Goal: Task Accomplishment & Management: Manage account settings

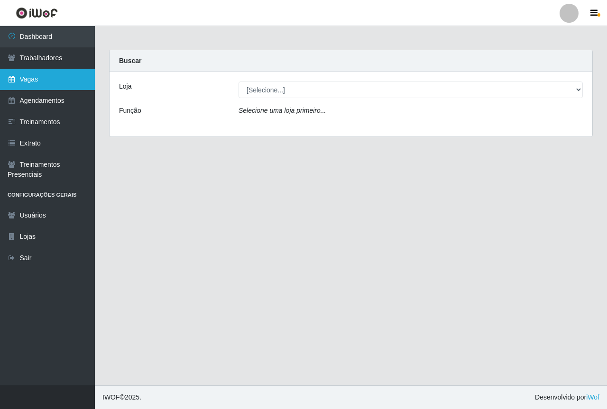
click at [56, 80] on link "Vagas" at bounding box center [47, 79] width 95 height 21
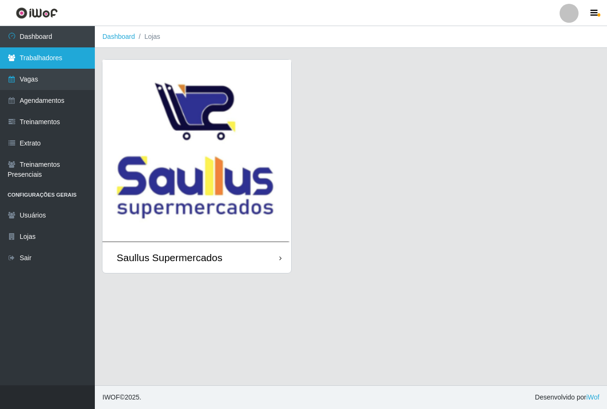
click at [59, 59] on link "Trabalhadores" at bounding box center [47, 57] width 95 height 21
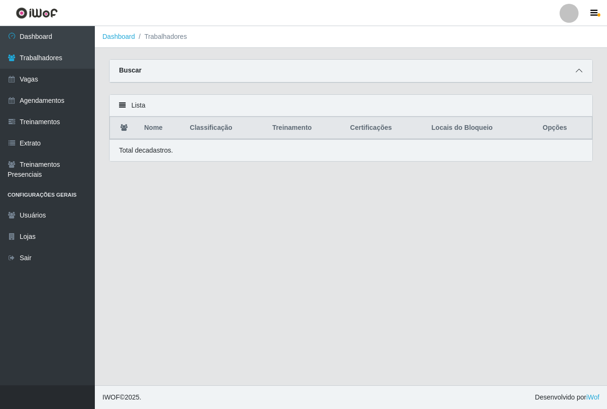
click at [580, 74] on icon at bounding box center [579, 70] width 7 height 7
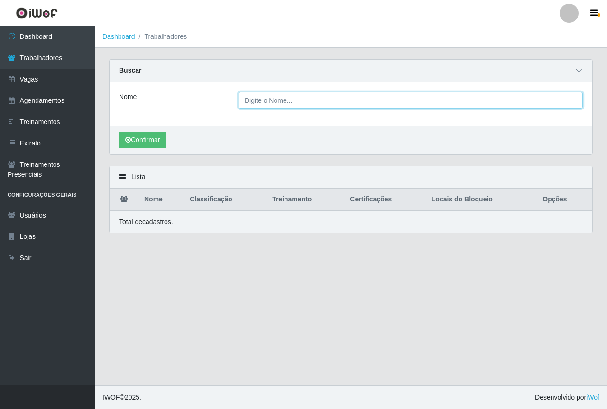
click at [280, 103] on input "Nome" at bounding box center [411, 100] width 344 height 17
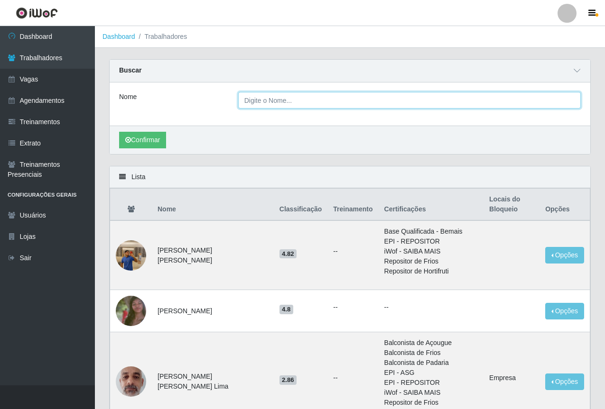
drag, startPoint x: 282, startPoint y: 98, endPoint x: 283, endPoint y: 88, distance: 10.5
click at [282, 99] on input "Nome" at bounding box center [409, 100] width 342 height 17
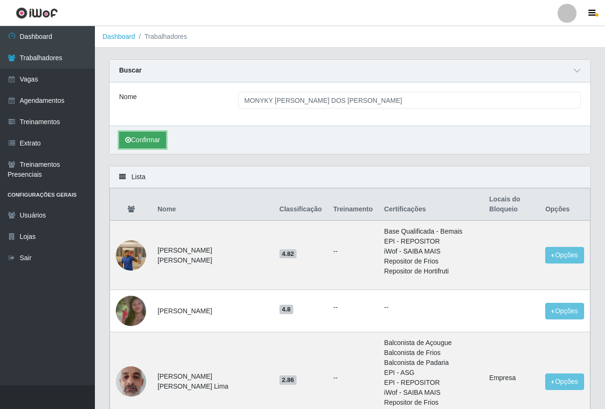
click at [165, 140] on button "Confirmar" at bounding box center [142, 140] width 47 height 17
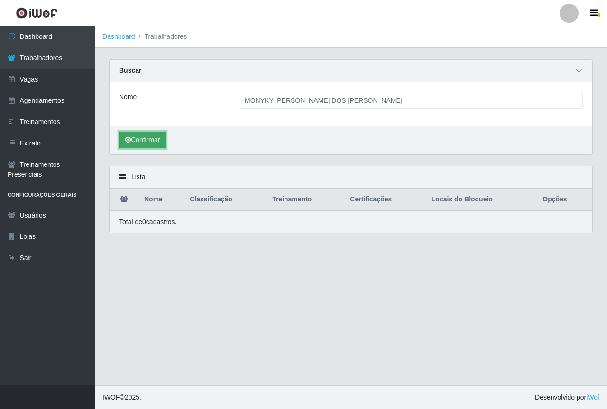
click at [137, 138] on button "Confirmar" at bounding box center [142, 140] width 47 height 17
click at [159, 144] on button "Confirmar" at bounding box center [142, 140] width 47 height 17
click at [158, 143] on button "Confirmar" at bounding box center [142, 140] width 47 height 17
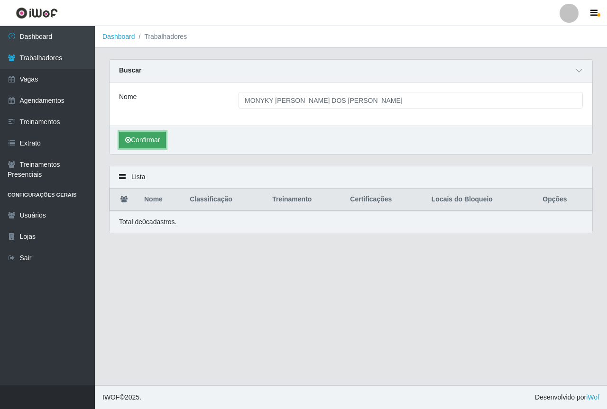
click at [158, 142] on button "Confirmar" at bounding box center [142, 140] width 47 height 17
click at [164, 142] on button "Confirmar" at bounding box center [142, 140] width 47 height 17
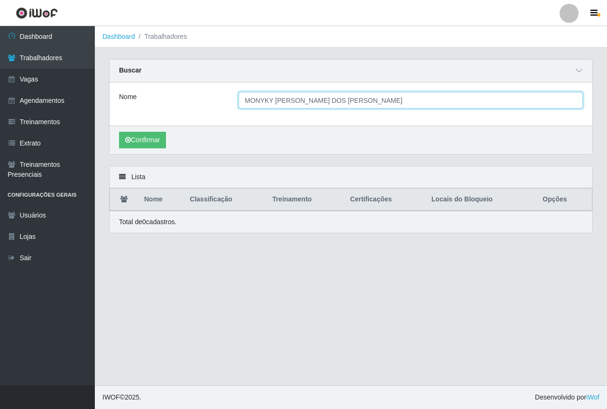
click at [376, 102] on input "MONYKY [PERSON_NAME] DOS [PERSON_NAME]" at bounding box center [411, 100] width 344 height 17
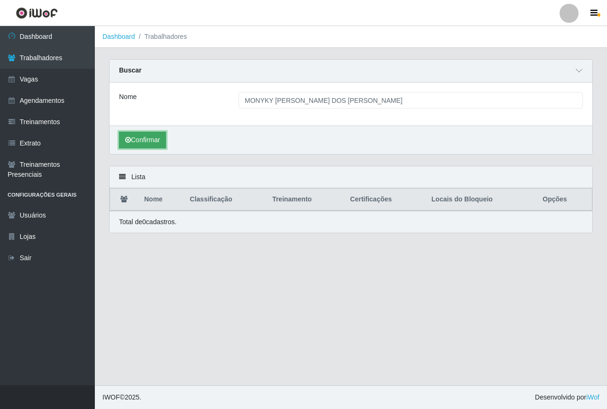
click at [156, 138] on button "Confirmar" at bounding box center [142, 140] width 47 height 17
click at [157, 138] on button "Confirmar" at bounding box center [142, 140] width 47 height 17
click at [161, 139] on button "Confirmar" at bounding box center [142, 140] width 47 height 17
click at [163, 137] on button "Confirmar" at bounding box center [142, 140] width 47 height 17
click at [161, 137] on button "Confirmar" at bounding box center [142, 140] width 47 height 17
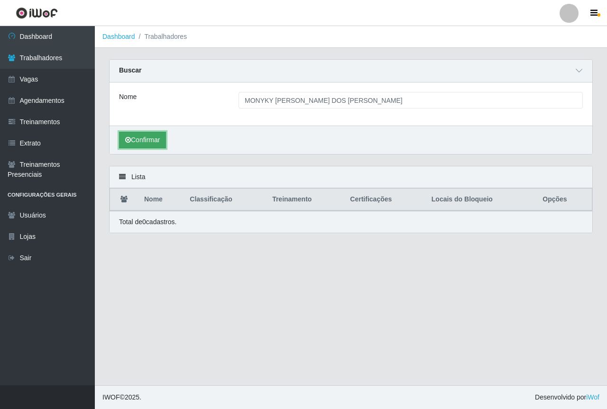
click at [144, 136] on button "Confirmar" at bounding box center [142, 140] width 47 height 17
click at [144, 137] on button "Confirmar" at bounding box center [142, 140] width 47 height 17
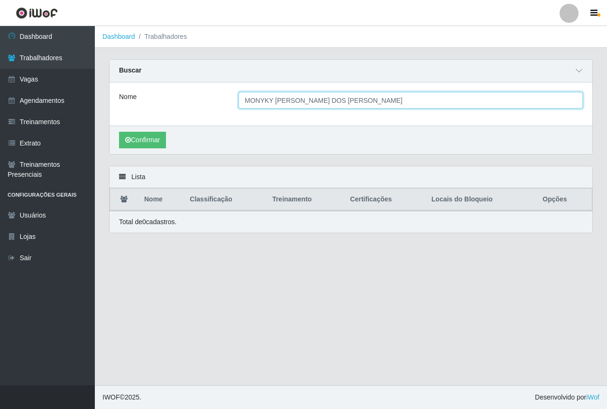
click at [368, 103] on input "MONYKY [PERSON_NAME] DOS [PERSON_NAME]" at bounding box center [411, 100] width 344 height 17
type input "M"
type input "CLEYDE [PERSON_NAME] DOS [PERSON_NAME]"
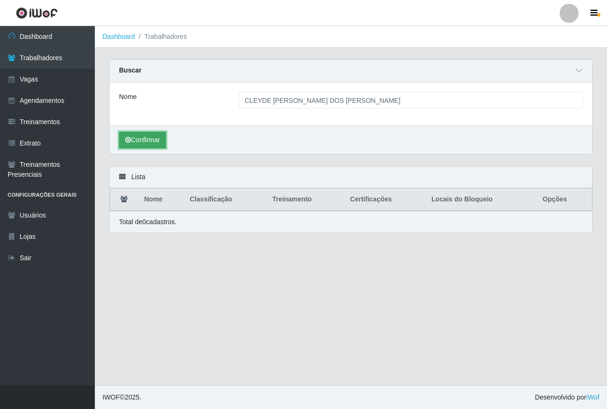
click at [140, 147] on button "Confirmar" at bounding box center [142, 140] width 47 height 17
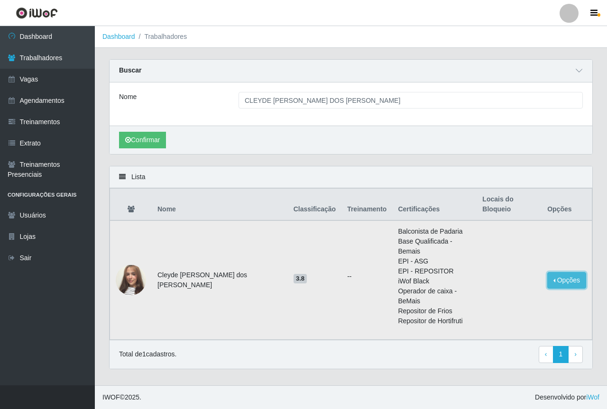
click at [555, 272] on button "Opções" at bounding box center [566, 280] width 39 height 17
click at [505, 273] on button "Bloquear - Empresa" at bounding box center [508, 283] width 76 height 20
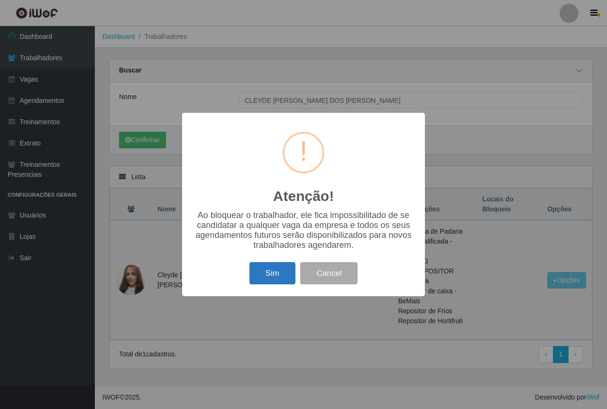
click at [285, 278] on button "Sim" at bounding box center [272, 273] width 46 height 22
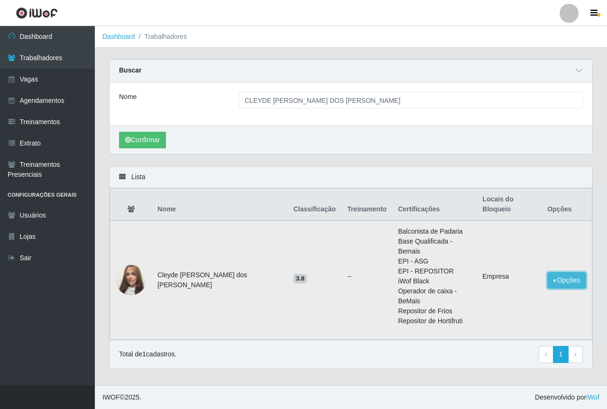
click at [568, 272] on button "Opções" at bounding box center [566, 280] width 39 height 17
click at [351, 282] on td "--" at bounding box center [366, 281] width 51 height 120
click at [563, 272] on button "Opções" at bounding box center [566, 280] width 39 height 17
click at [350, 294] on td "--" at bounding box center [366, 281] width 51 height 120
click at [265, 131] on div "Confirmar" at bounding box center [351, 140] width 483 height 28
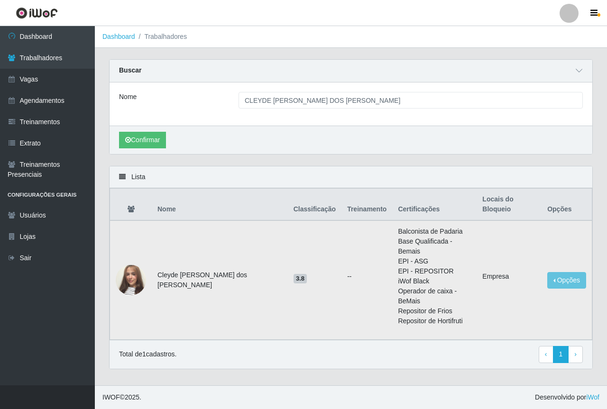
click at [135, 253] on img at bounding box center [131, 280] width 30 height 54
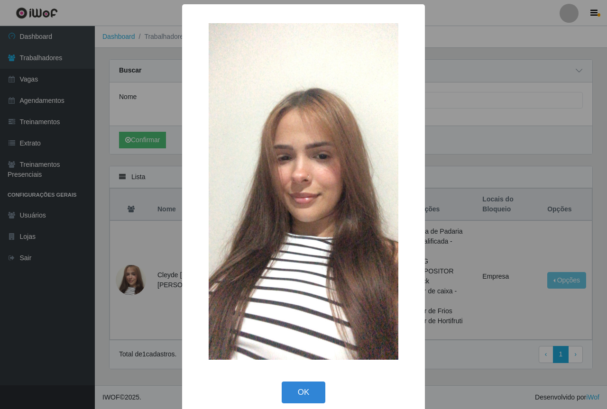
click at [317, 267] on img at bounding box center [304, 191] width 190 height 337
click at [349, 268] on img at bounding box center [304, 191] width 190 height 337
drag, startPoint x: 464, startPoint y: 139, endPoint x: 452, endPoint y: 139, distance: 11.9
click at [463, 139] on div "× OK Cancel" at bounding box center [303, 204] width 607 height 409
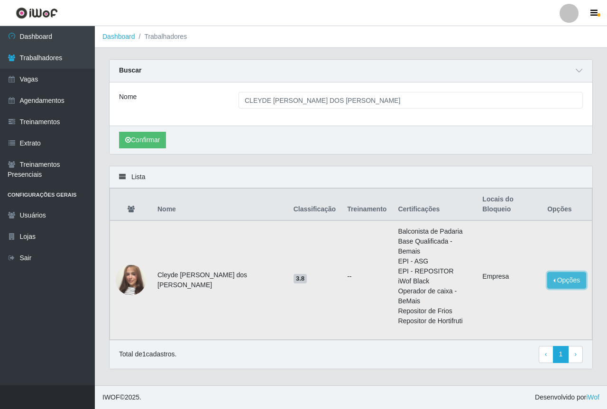
click at [551, 272] on button "Opções" at bounding box center [566, 280] width 39 height 17
click at [305, 292] on td "3.8" at bounding box center [315, 281] width 54 height 120
